Goal: Task Accomplishment & Management: Use online tool/utility

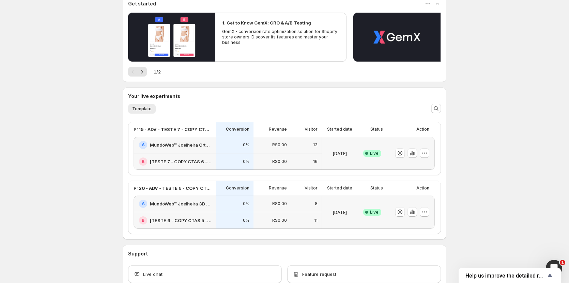
scroll to position [68, 0]
click at [411, 153] on icon "button" at bounding box center [410, 154] width 1 height 3
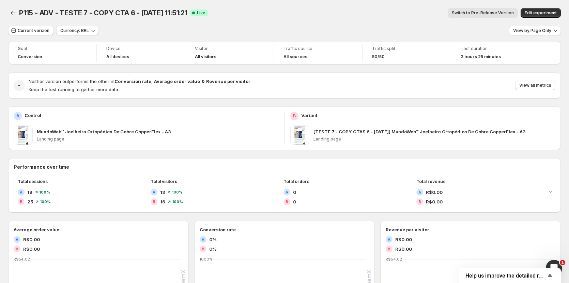
click at [490, 13] on span "Switch to Pre-Release Version" at bounding box center [482, 12] width 62 height 5
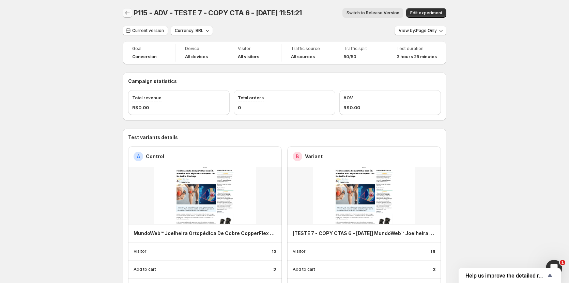
click at [128, 12] on icon "Back" at bounding box center [127, 13] width 7 height 7
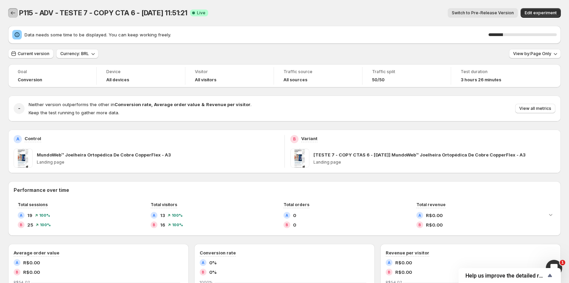
click at [14, 15] on icon "Back" at bounding box center [13, 13] width 7 height 7
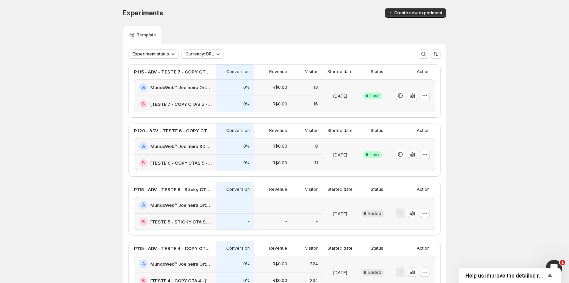
click at [412, 158] on button "button" at bounding box center [412, 155] width 10 height 10
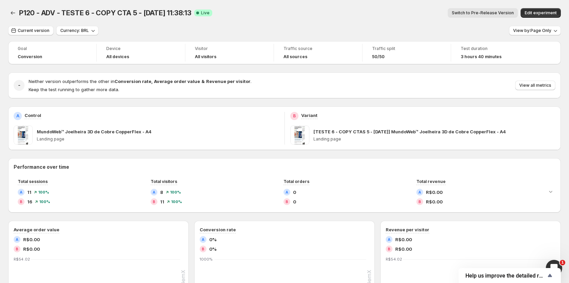
click at [501, 14] on span "Switch to Pre-Release Version" at bounding box center [482, 12] width 62 height 5
